Goal: Task Accomplishment & Management: Complete application form

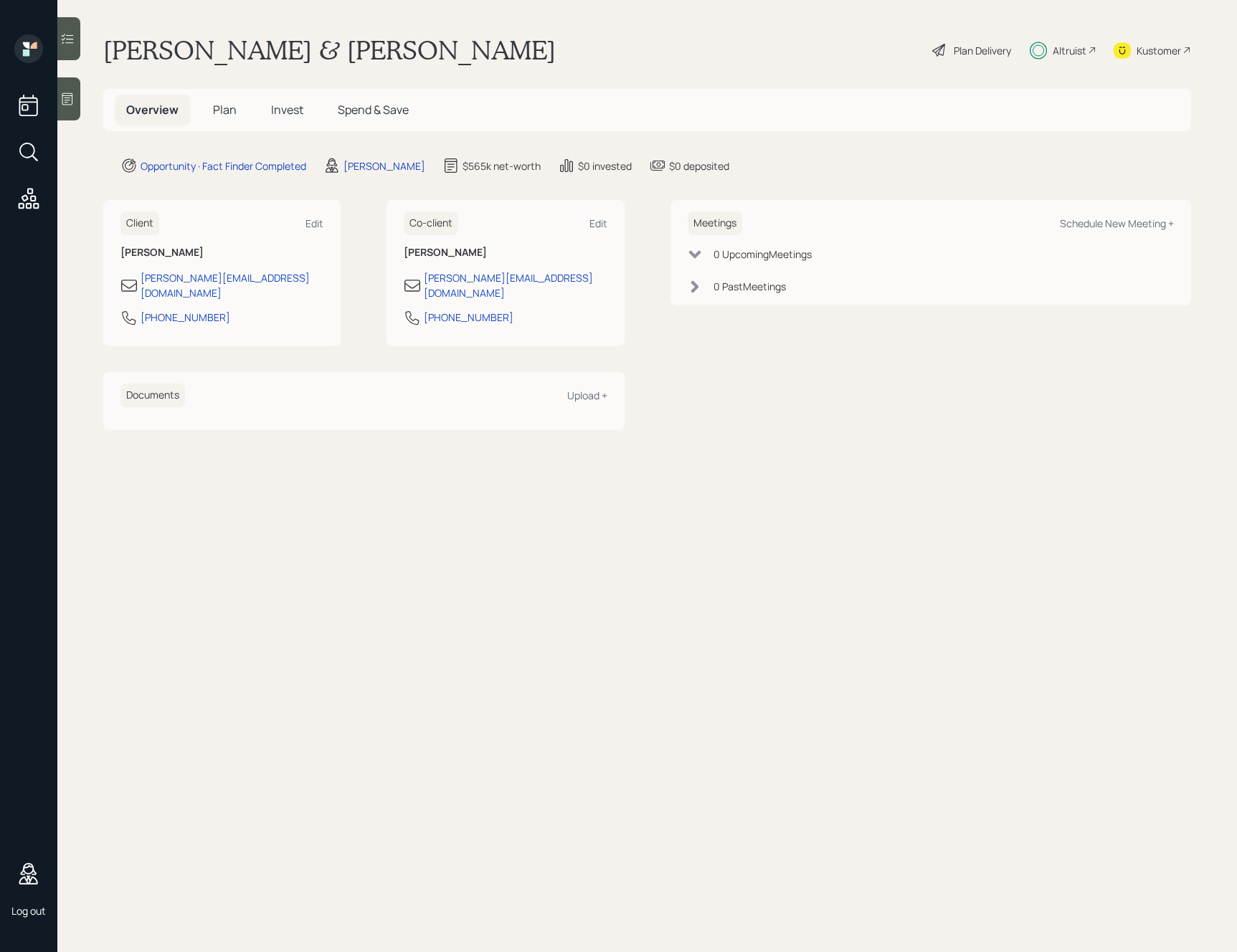
click at [227, 118] on h5 "Plan" at bounding box center [225, 110] width 47 height 31
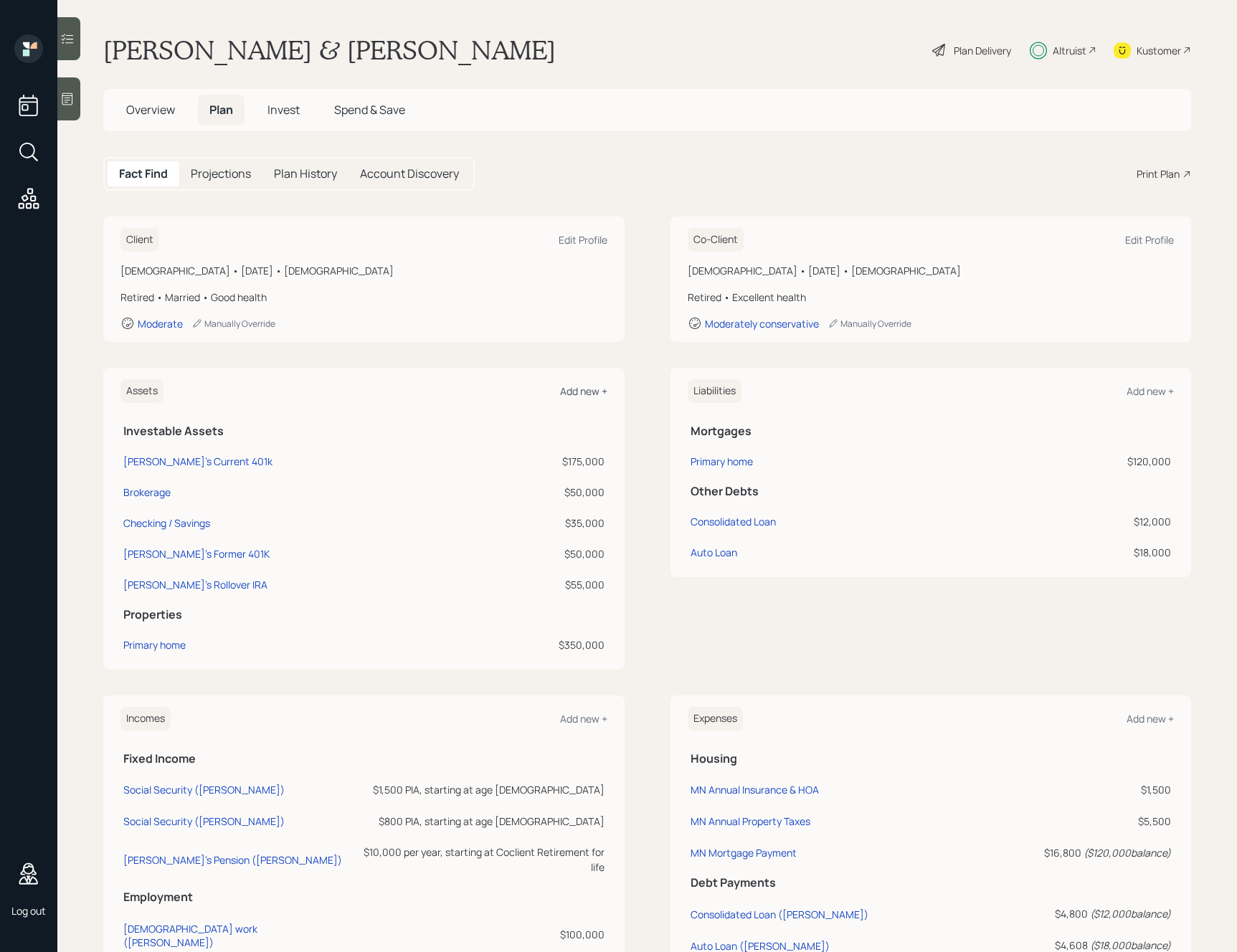
click at [574, 396] on div "Add new +" at bounding box center [583, 390] width 48 height 13
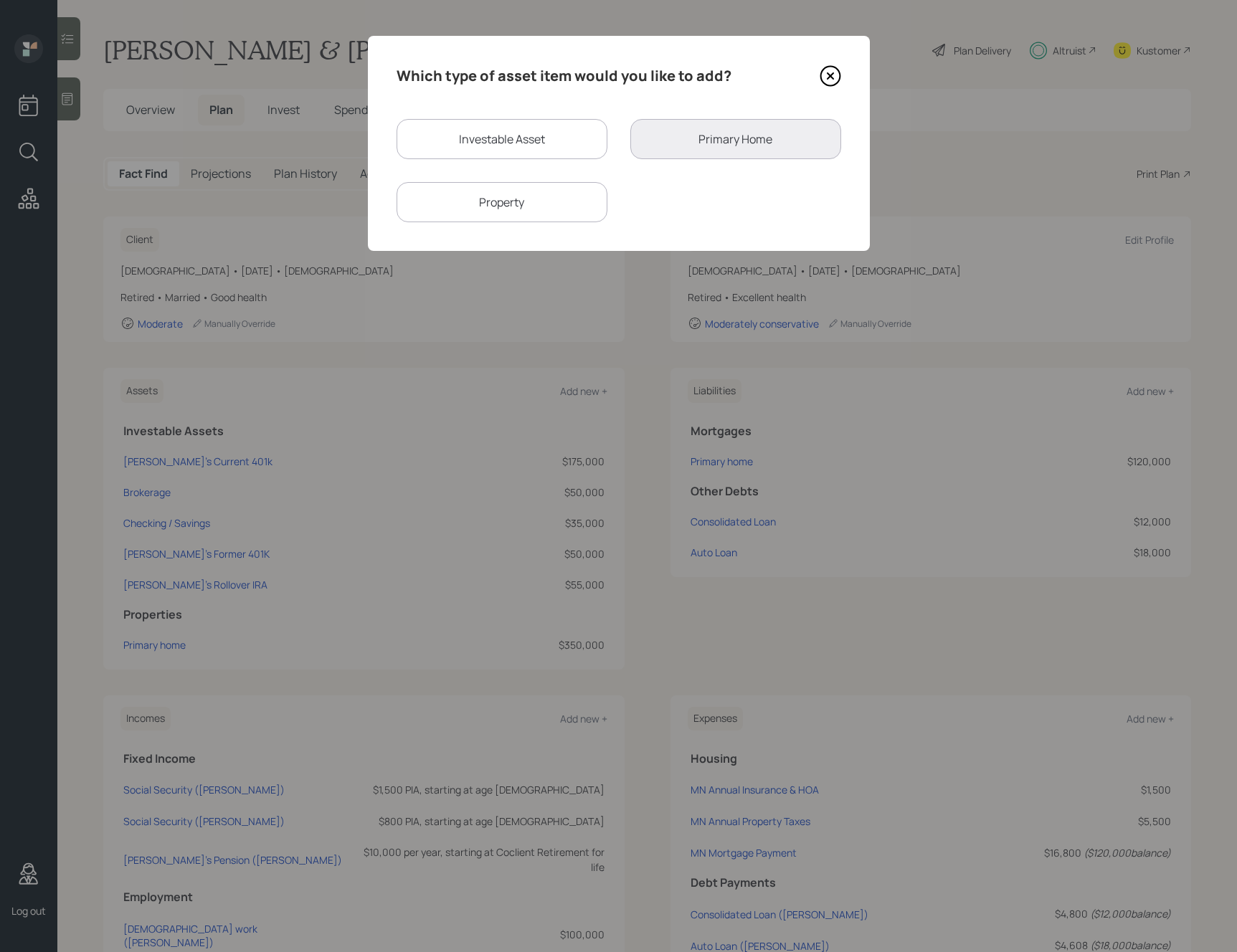
click at [535, 132] on div "Investable Asset" at bounding box center [502, 139] width 211 height 41
select select "taxable"
select select "balanced"
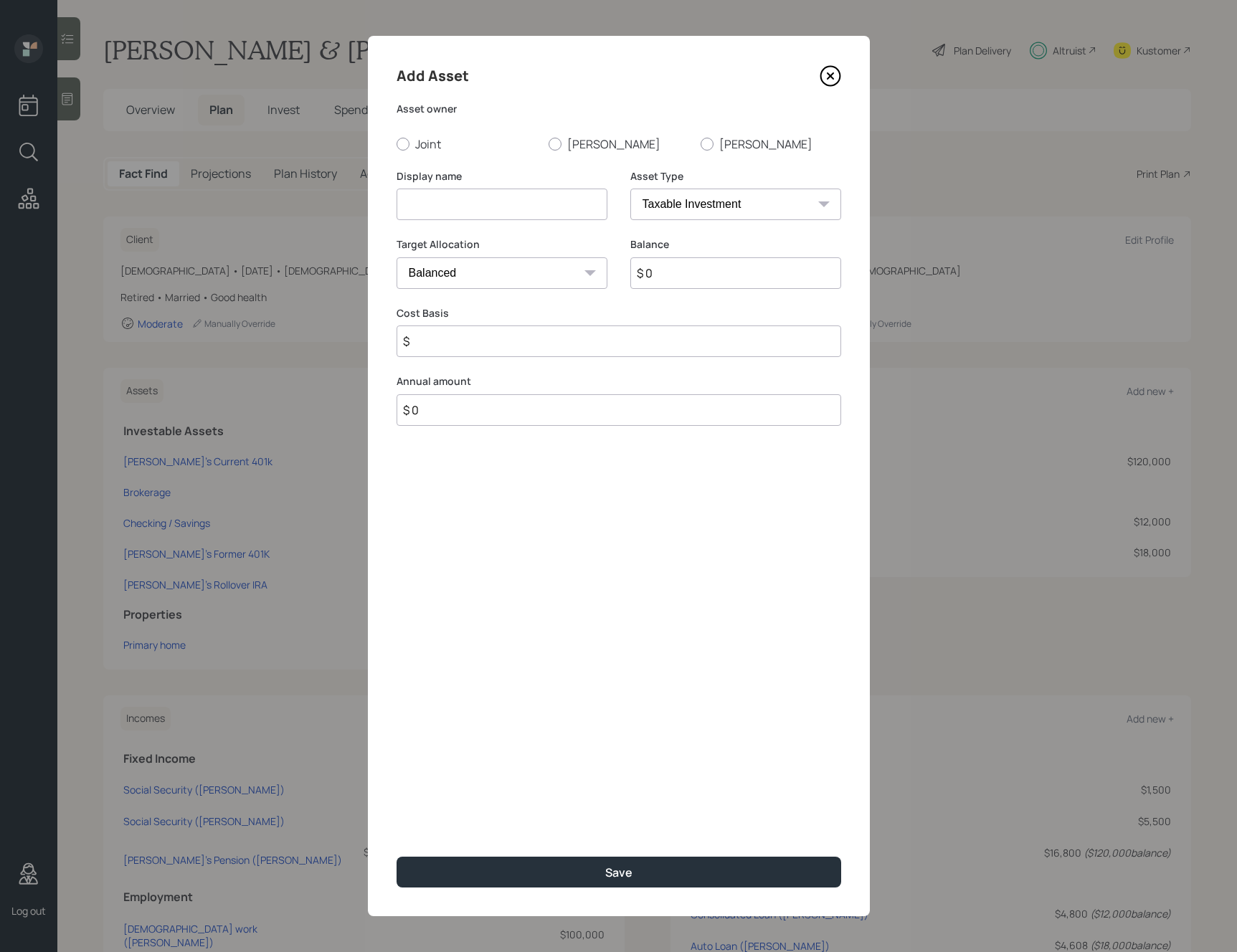
click at [689, 203] on select "SEP [PERSON_NAME] IRA 401(k) [PERSON_NAME] 401(k) 403(b) [PERSON_NAME] 403(b) 4…" at bounding box center [735, 204] width 211 height 31
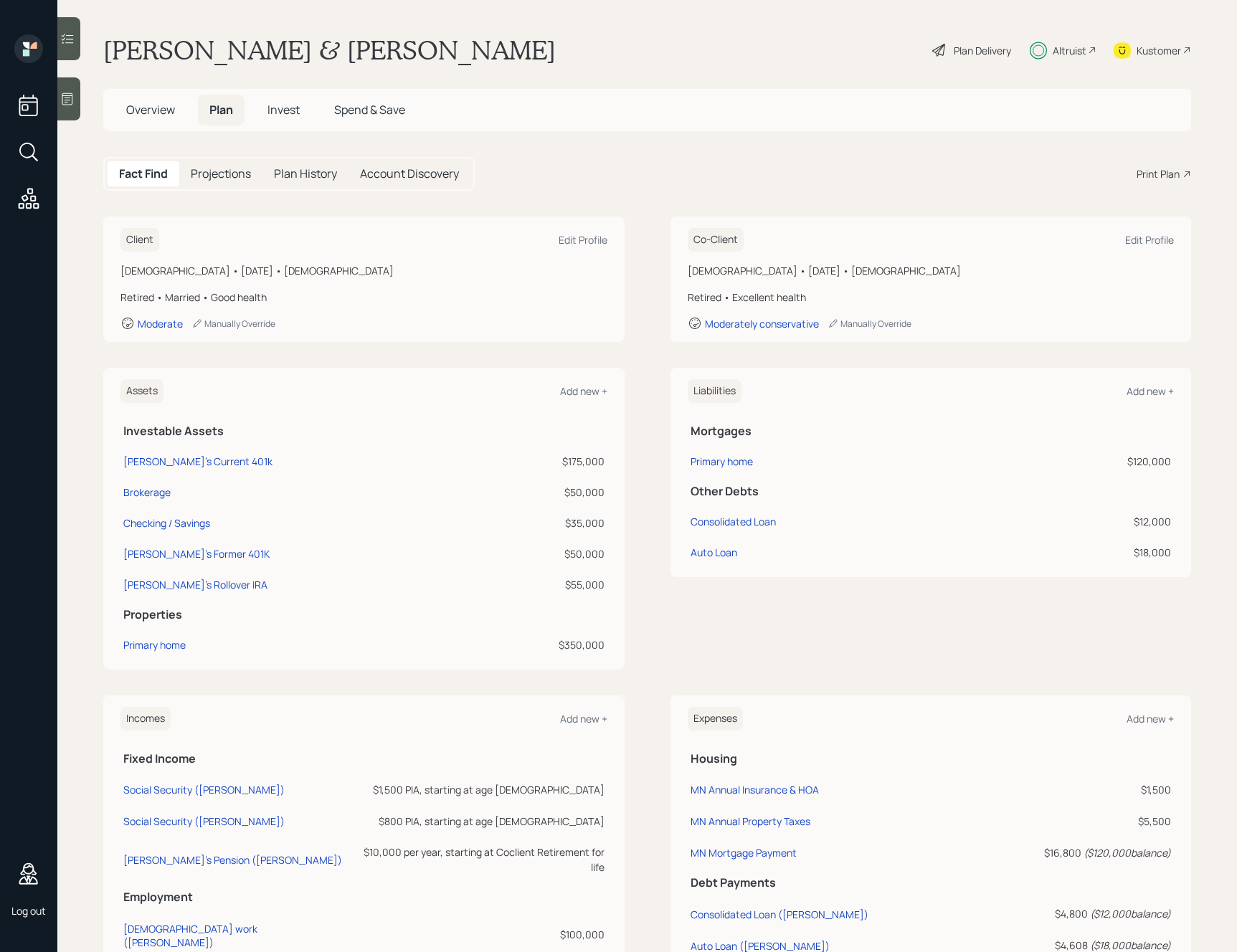
click at [967, 37] on div "Plan Delivery" at bounding box center [971, 50] width 82 height 31
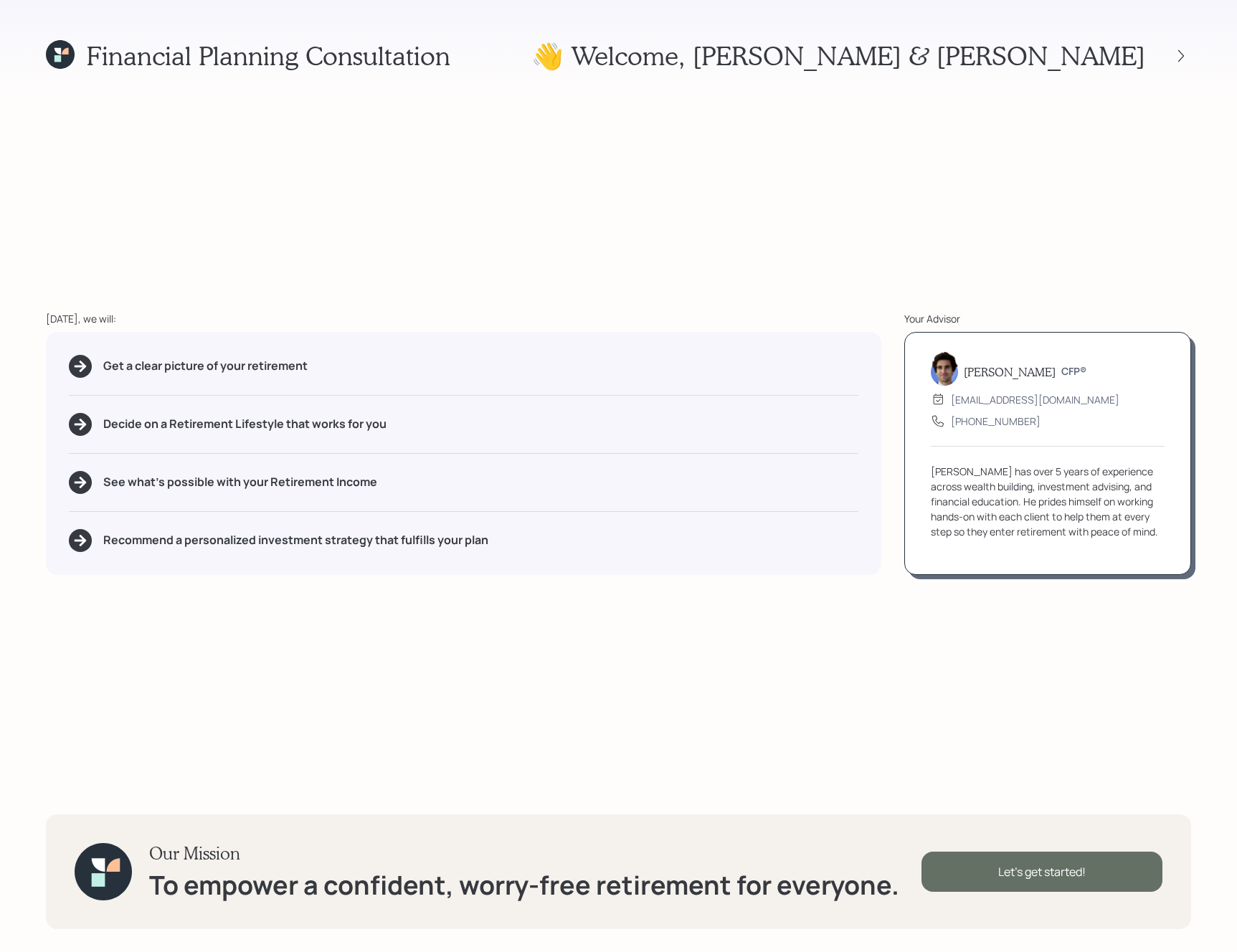
click at [1024, 855] on div "Let's get started!" at bounding box center [1041, 872] width 241 height 41
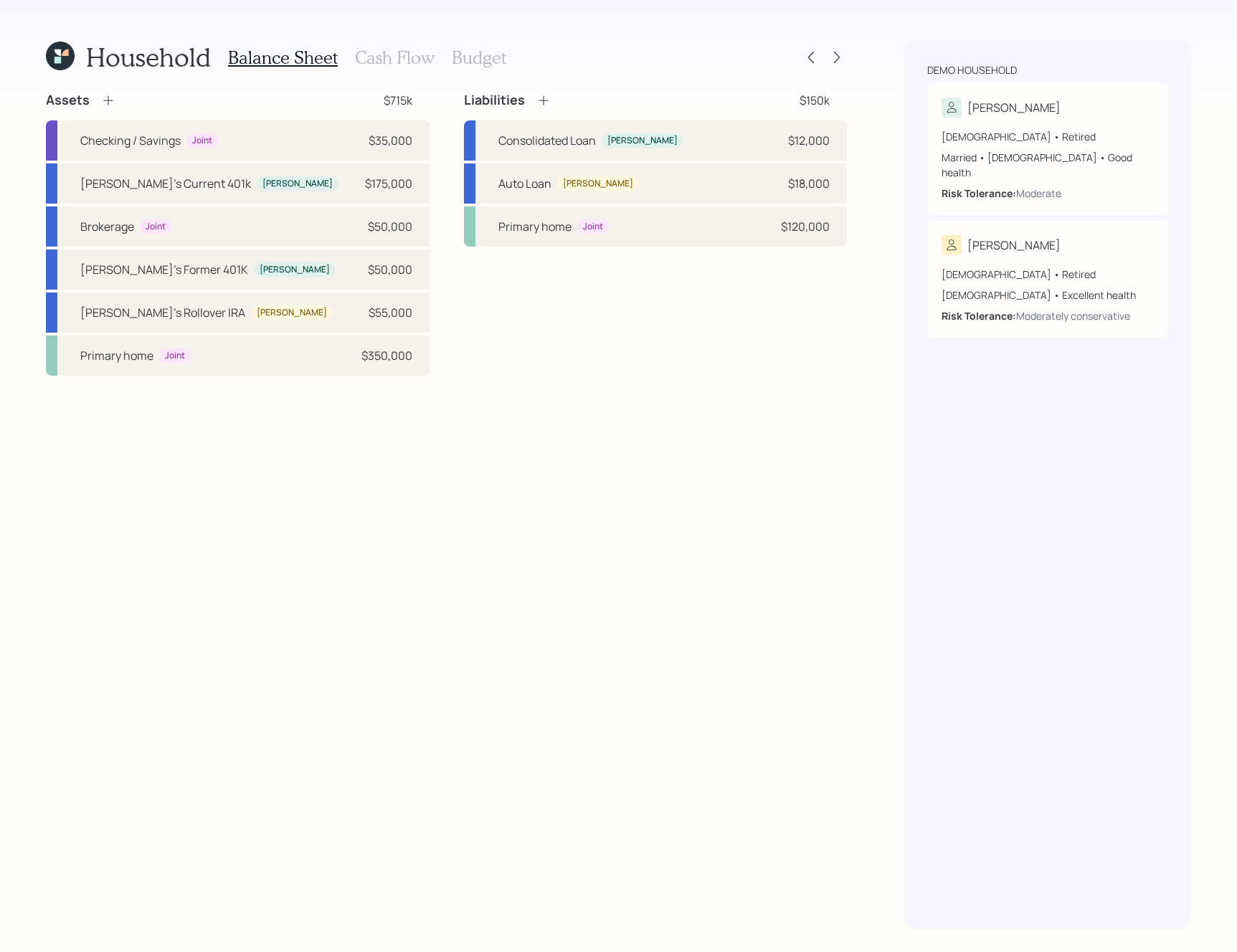
click at [101, 100] on icon at bounding box center [108, 100] width 14 height 14
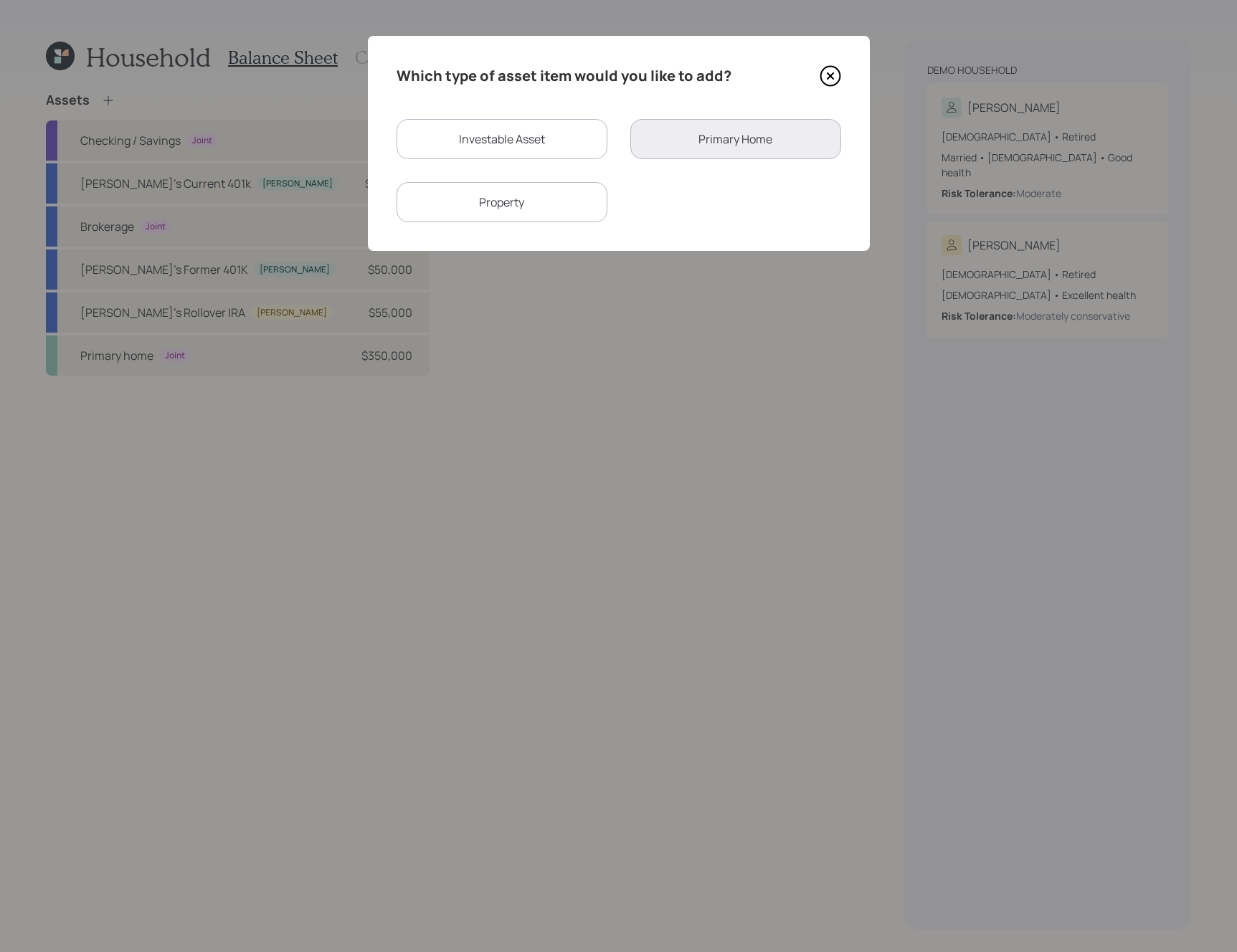
click at [537, 172] on div "Investable Asset Primary Home Property" at bounding box center [618, 171] width 445 height 104
click at [527, 125] on div "Investable Asset" at bounding box center [502, 139] width 211 height 41
select select "taxable"
select select "balanced"
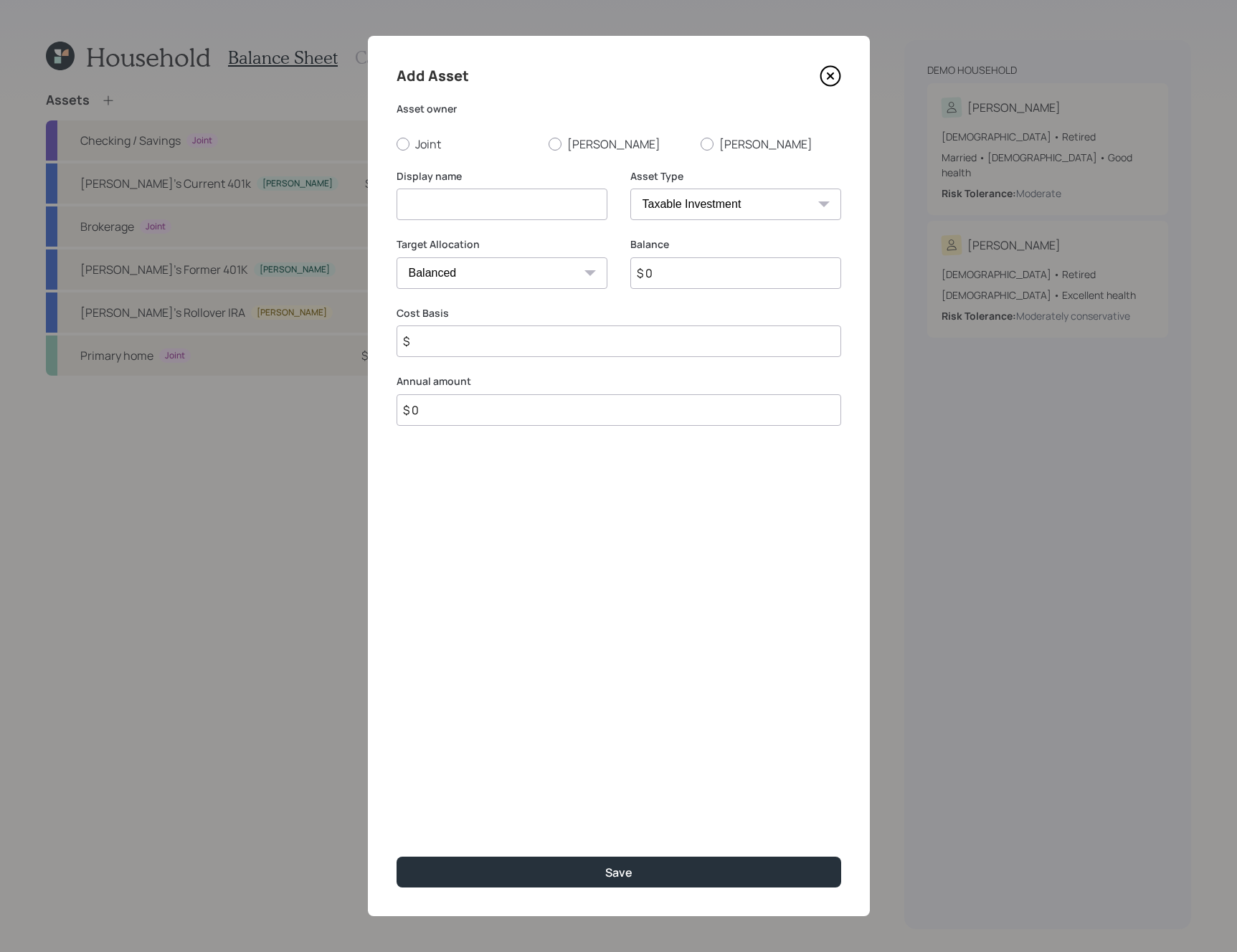
click at [697, 245] on label "Balance" at bounding box center [735, 245] width 211 height 14
click at [684, 213] on select "SEP [PERSON_NAME] IRA 401(k) [PERSON_NAME] 401(k) 403(b) [PERSON_NAME] 403(b) 4…" at bounding box center [735, 204] width 211 height 31
